Goal: Task Accomplishment & Management: Use online tool/utility

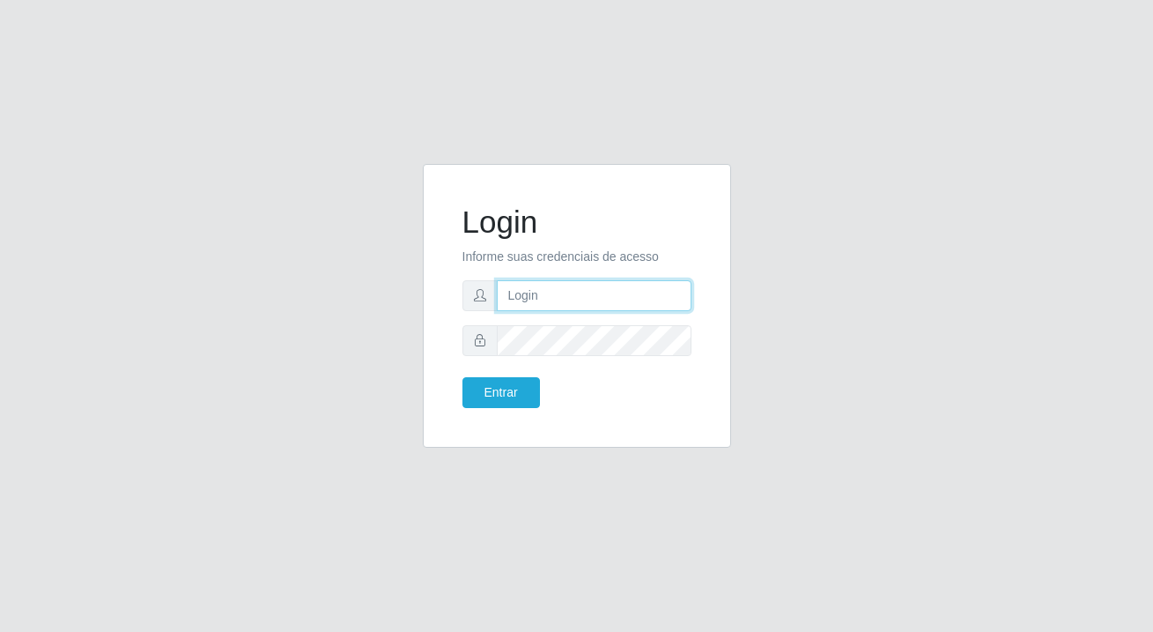
type input "[PERSON_NAME][EMAIL_ADDRESS][DOMAIN_NAME]"
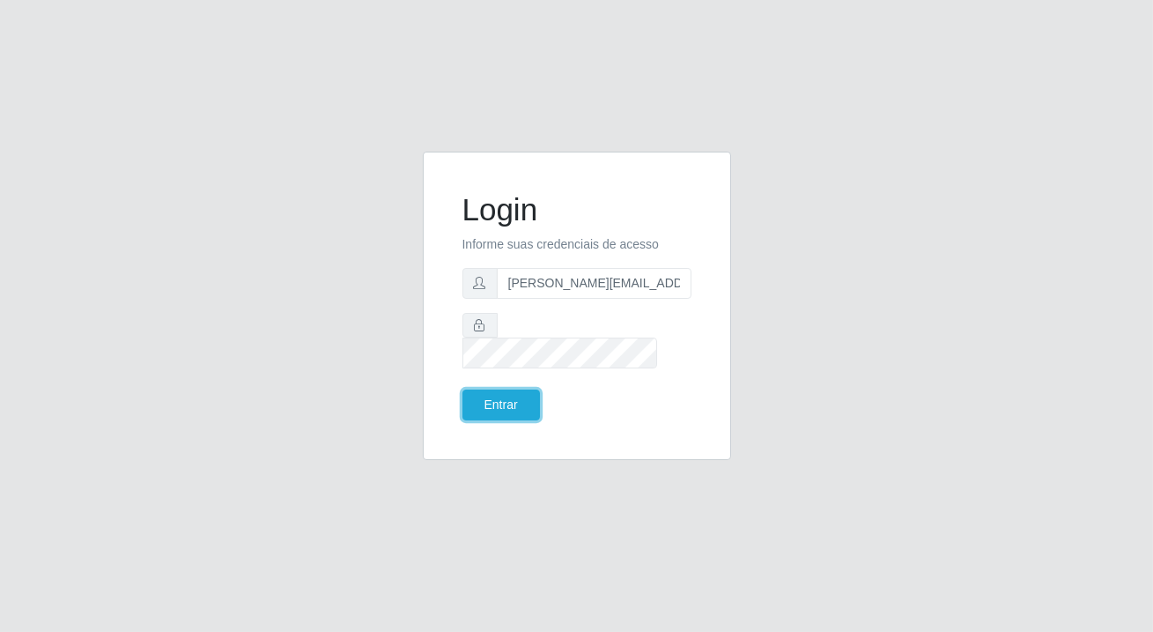
click at [485, 396] on button "Entrar" at bounding box center [502, 404] width 78 height 31
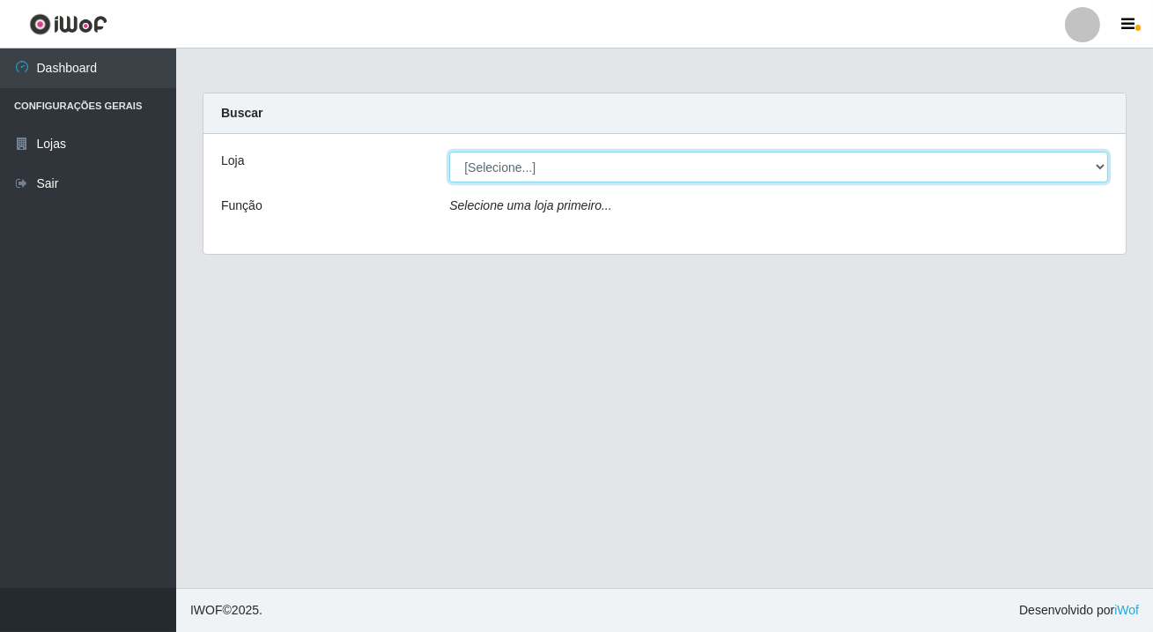
click at [574, 170] on select "[Selecione...] Rede Potiguar 2 - Macaíba" at bounding box center [778, 167] width 659 height 31
select select "101"
click at [449, 152] on select "[Selecione...] Rede Potiguar 2 - Macaíba" at bounding box center [778, 167] width 659 height 31
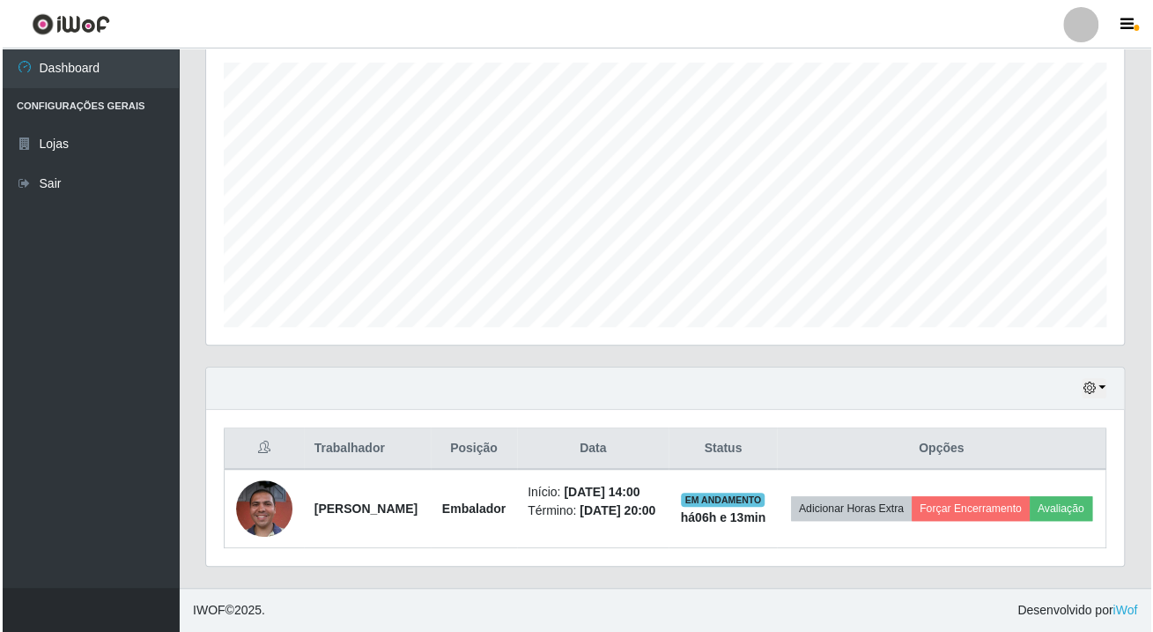
scroll to position [366, 917]
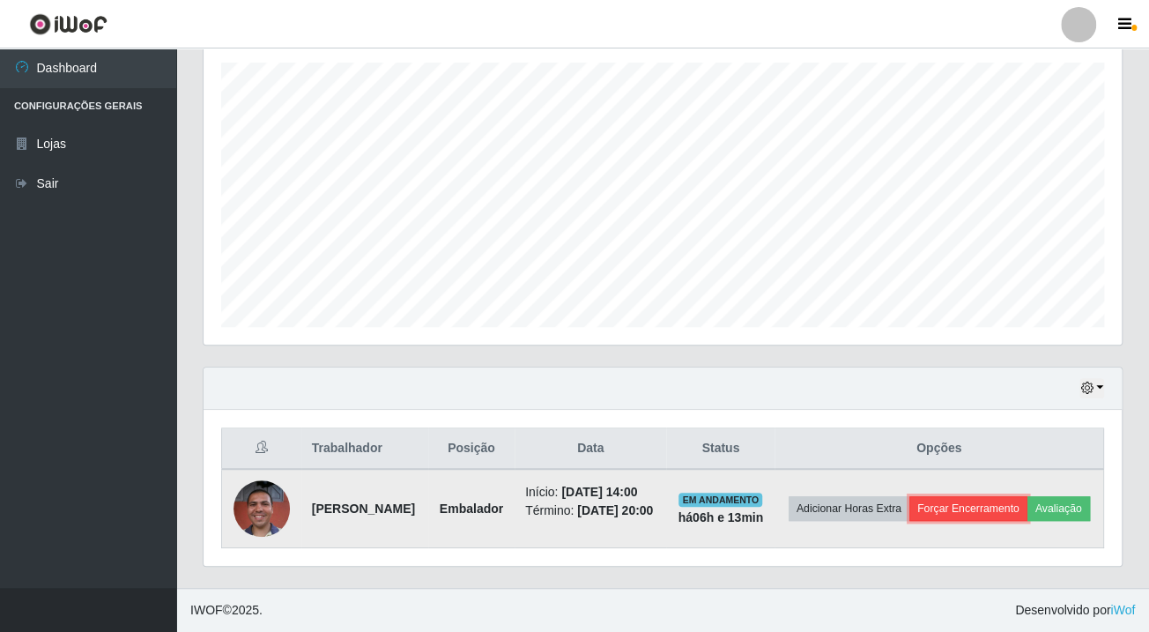
click at [1027, 496] on button "Forçar Encerramento" at bounding box center [968, 508] width 118 height 25
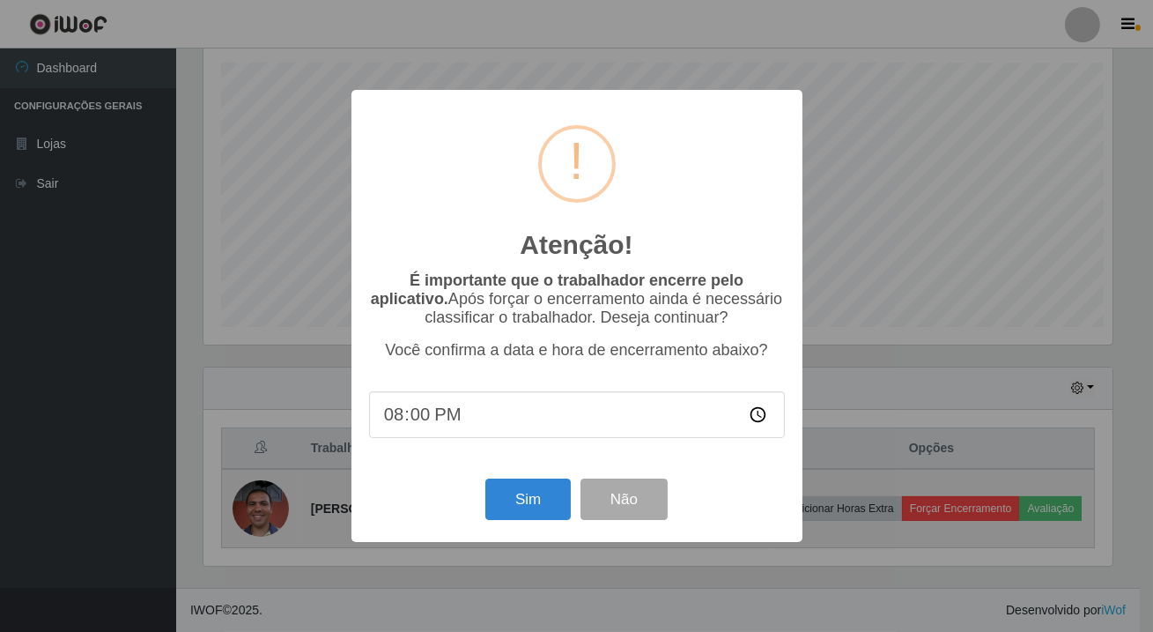
scroll to position [366, 908]
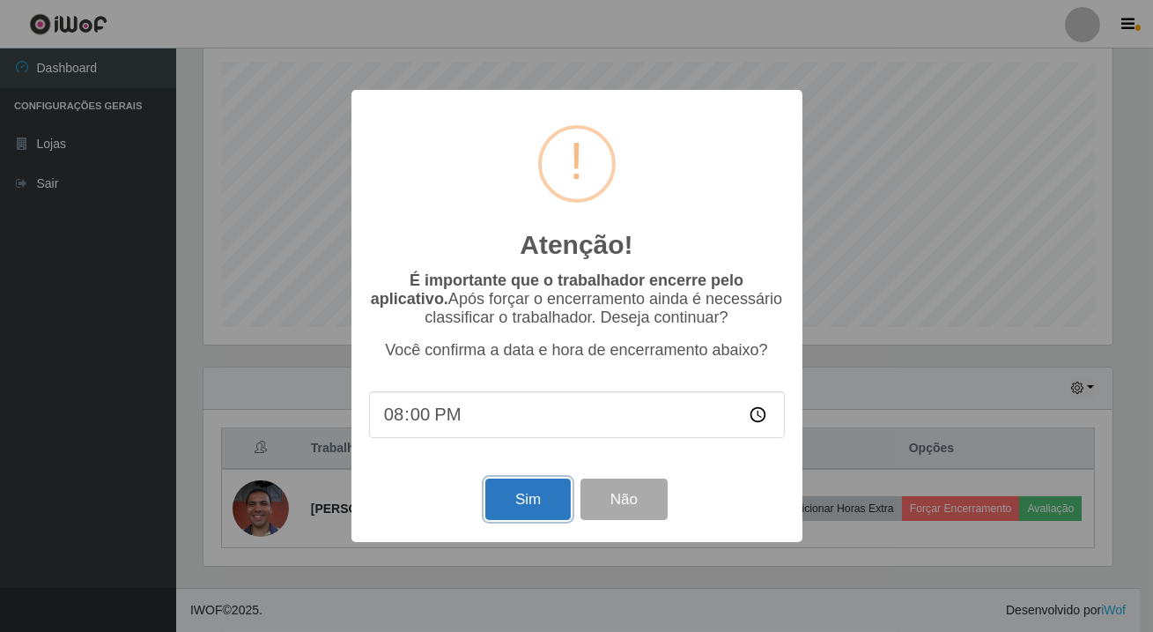
click at [513, 502] on button "Sim" at bounding box center [527, 498] width 85 height 41
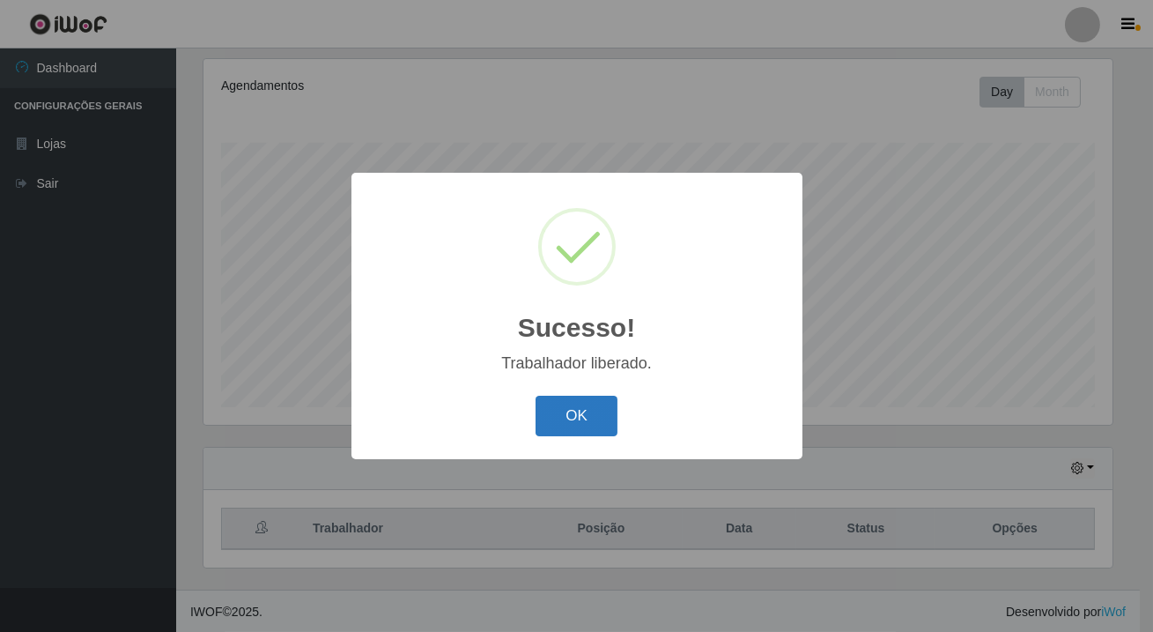
click at [579, 413] on button "OK" at bounding box center [577, 416] width 82 height 41
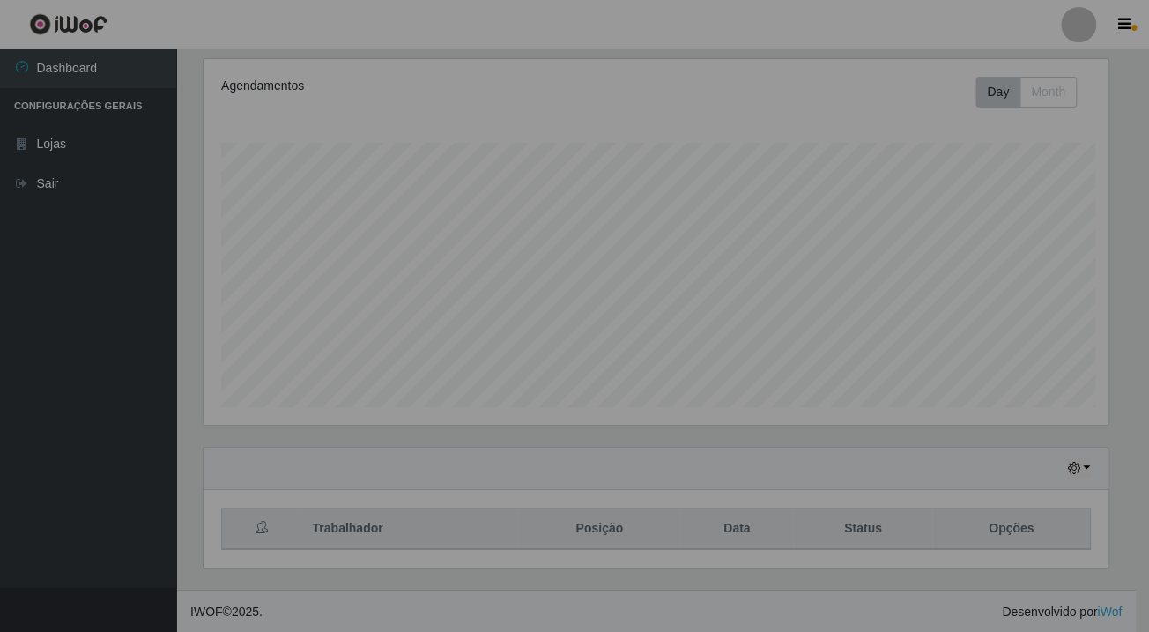
scroll to position [366, 917]
